Goal: Task Accomplishment & Management: Complete application form

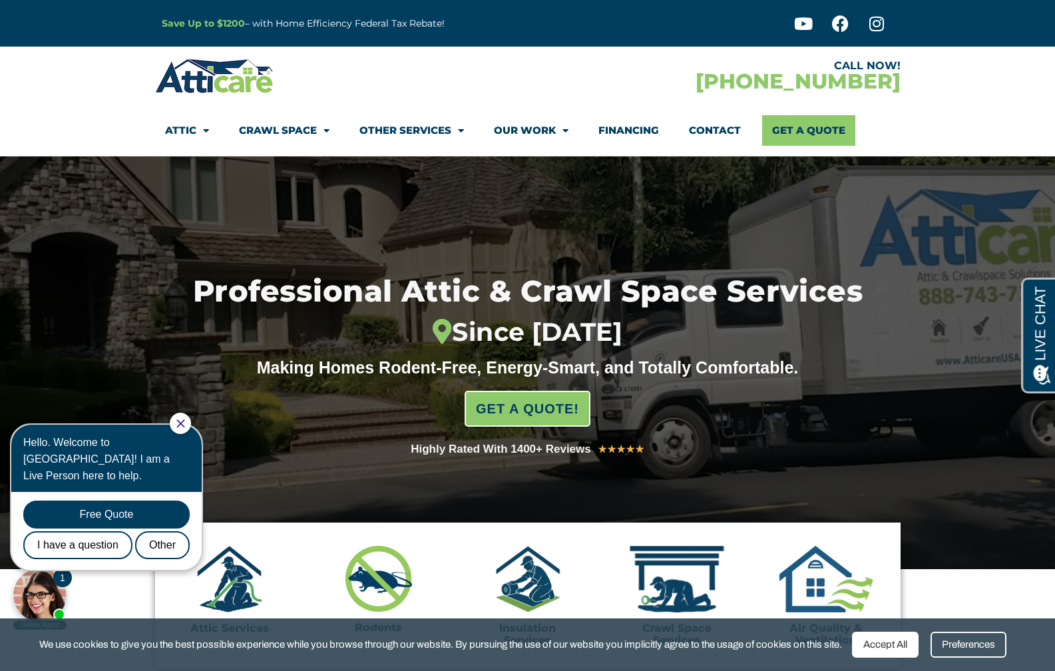
click at [185, 420] on icon "Close Chat" at bounding box center [180, 423] width 9 height 9
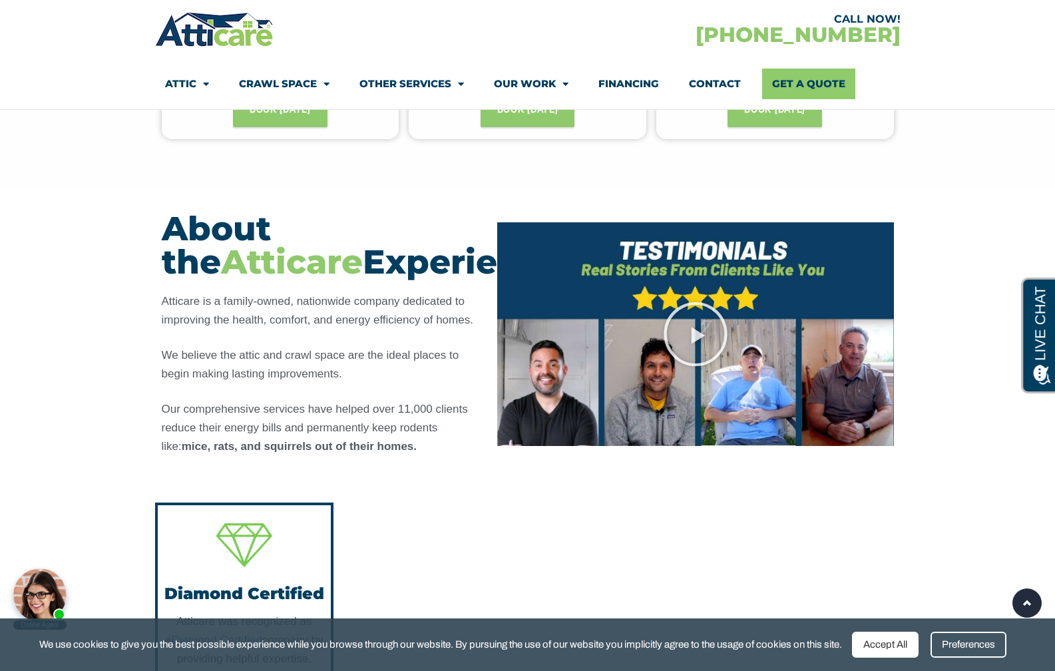
scroll to position [1253, 0]
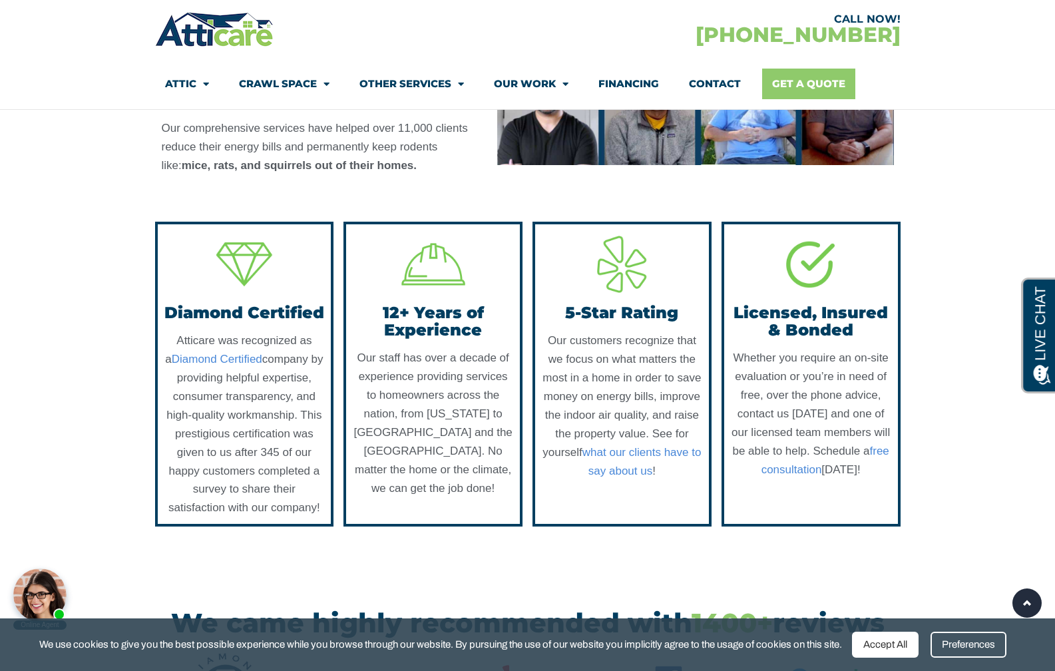
click at [777, 69] on link "Get A Quote" at bounding box center [808, 84] width 93 height 31
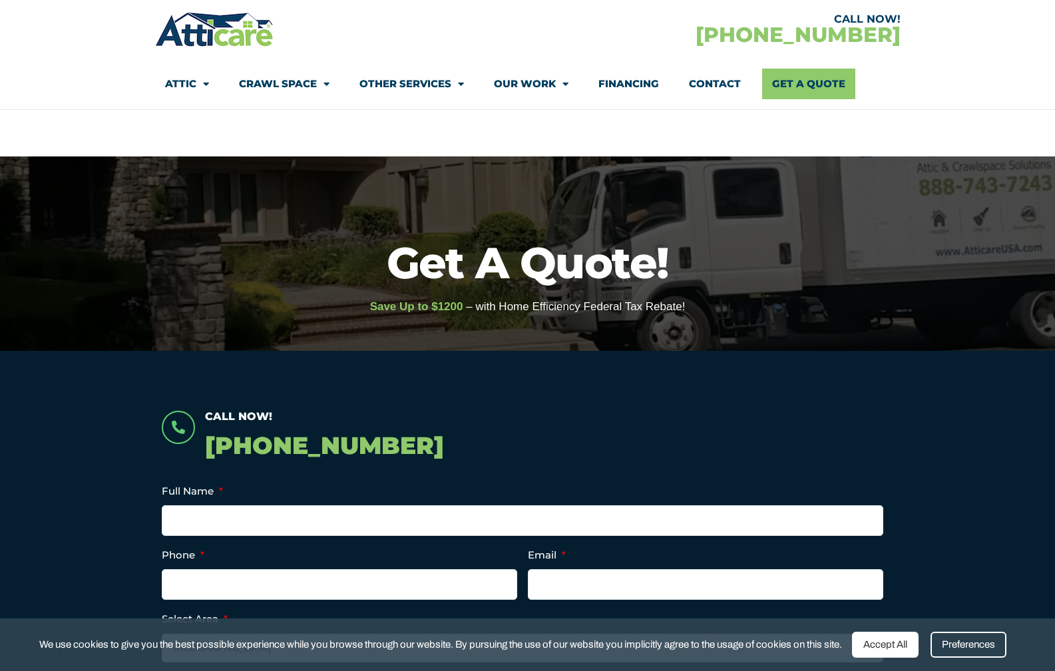
scroll to position [154, 0]
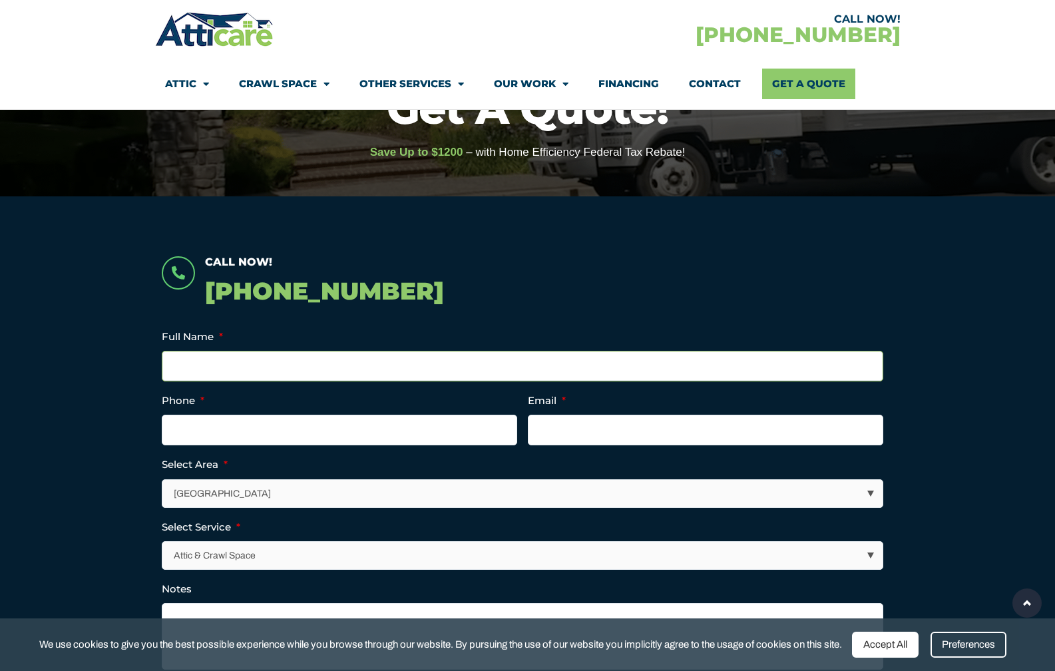
click at [488, 356] on input "Full Name *" at bounding box center [522, 366] width 721 height 31
type input "JUSTIN ORGEL"
type input "9178374264"
type input "justinorgel@gmail.com"
type input "(917) 837-4264"
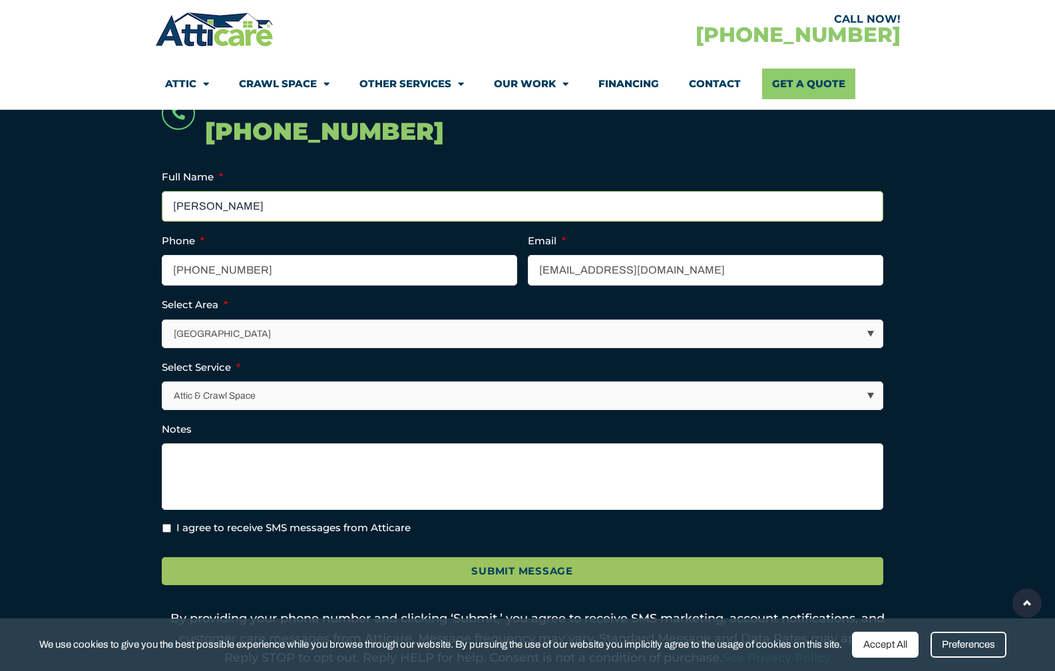
scroll to position [313, 0]
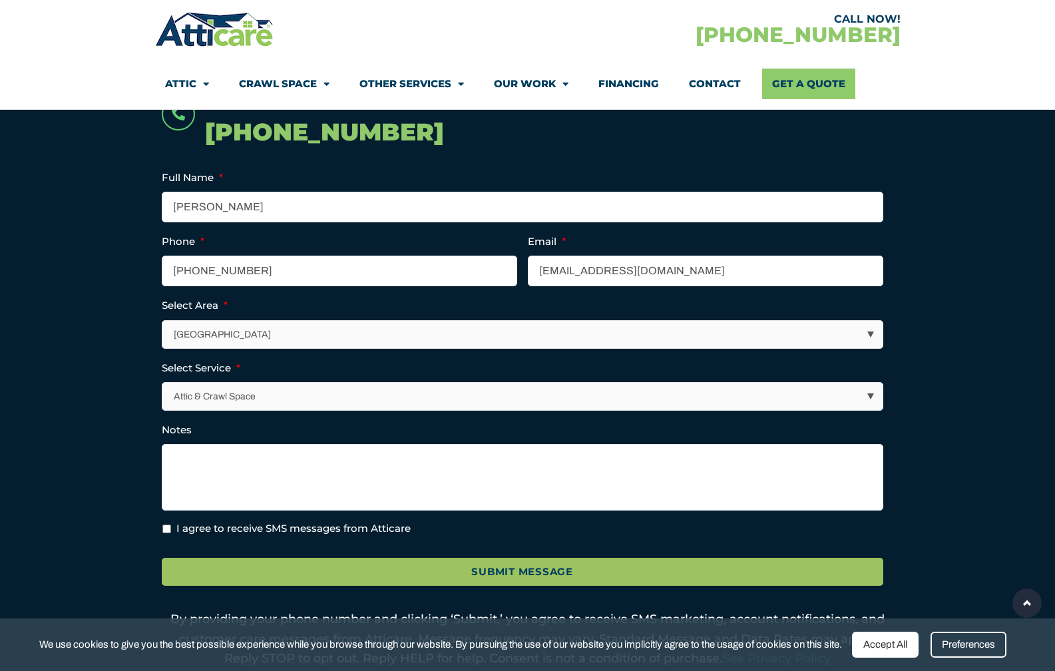
click at [305, 332] on select "Los Angeles Area San Francisco Bay Area New Jersey / New York Area Other Areas" at bounding box center [523, 334] width 720 height 27
select select "New Jersey / New York Area"
click at [163, 321] on select "Los Angeles Area San Francisco Bay Area New Jersey / New York Area Other Areas" at bounding box center [523, 334] width 720 height 27
click at [252, 492] on textarea "Notes" at bounding box center [522, 477] width 721 height 67
click at [179, 523] on label "I agree to receive SMS messages from Atticare" at bounding box center [293, 528] width 234 height 15
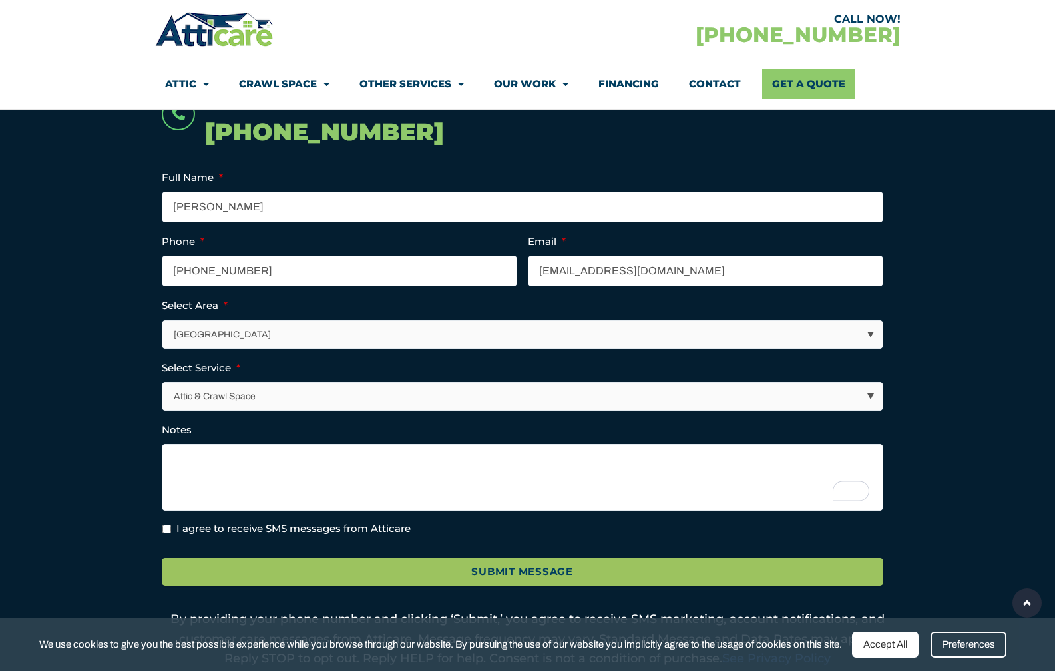
click at [171, 524] on input "I agree to receive SMS messages from Atticare" at bounding box center [166, 528] width 9 height 9
checkbox input "true"
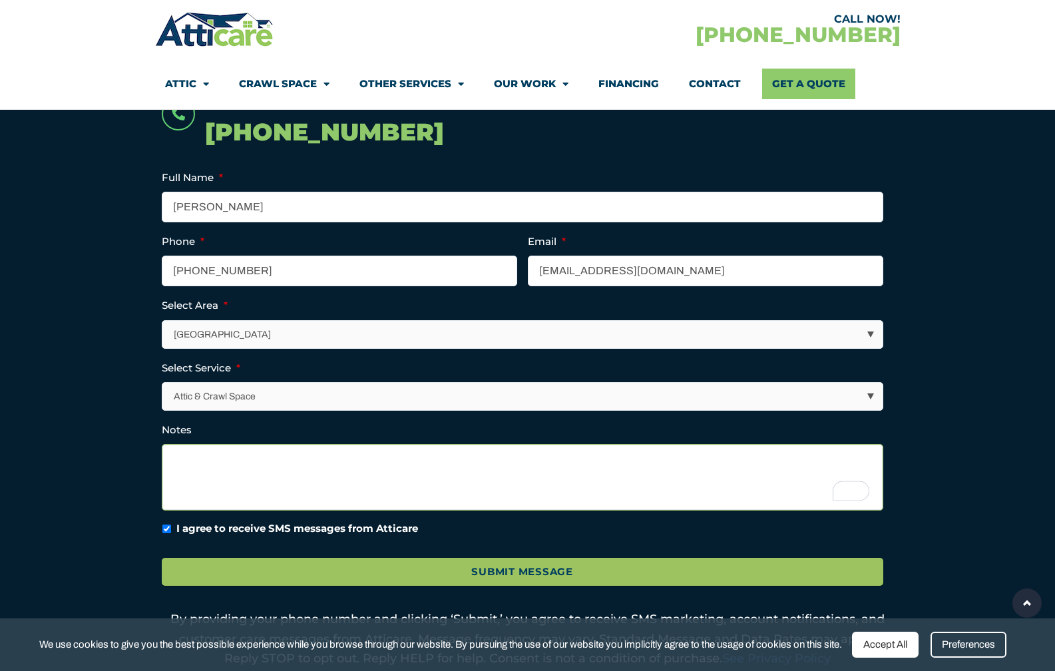
click at [219, 490] on textarea "Notes" at bounding box center [522, 477] width 721 height 67
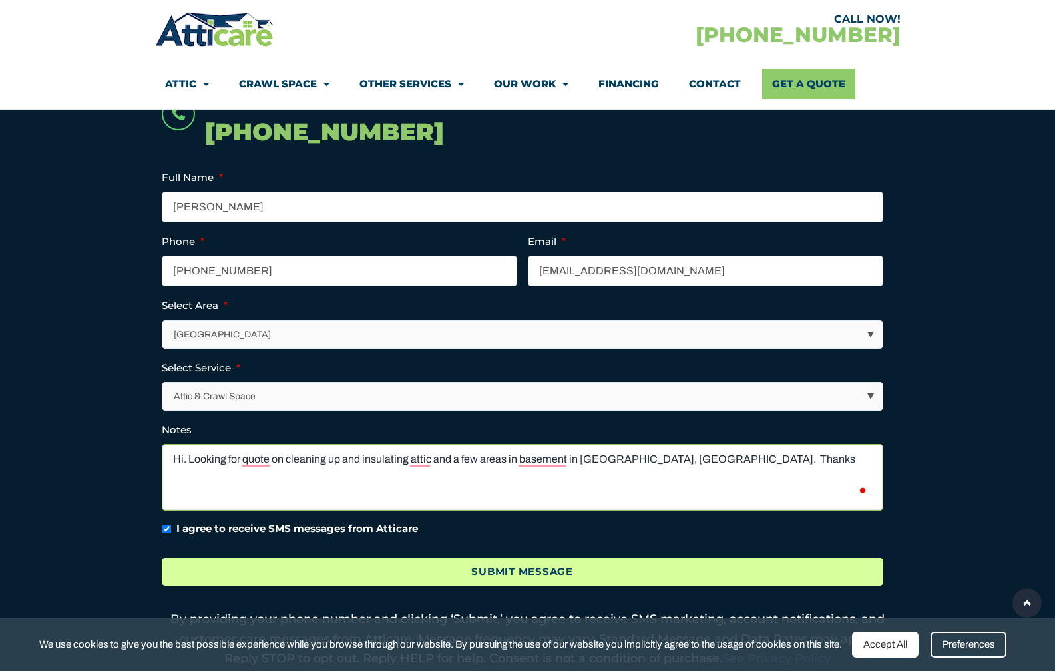
type textarea "Hi. Looking for quote on cleaning up and insulating attic and a few areas in ba…"
click at [212, 566] on input "Submit Message" at bounding box center [522, 572] width 721 height 29
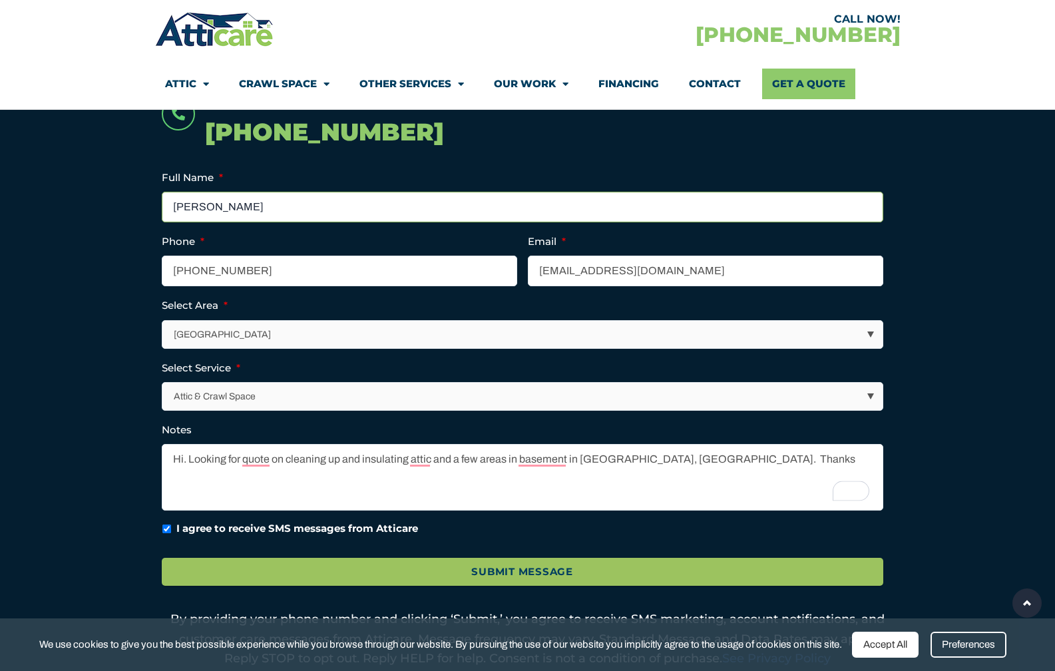
drag, startPoint x: 219, startPoint y: 199, endPoint x: 278, endPoint y: 200, distance: 58.6
click at [278, 200] on input "JUSTIN ORGEL" at bounding box center [522, 207] width 721 height 31
type input "JUSTIN O"
click at [162, 237] on label "Phone *" at bounding box center [183, 241] width 43 height 13
click at [162, 256] on input "(917) 837-4264" at bounding box center [339, 271] width 355 height 31
